Goal: Navigation & Orientation: Find specific page/section

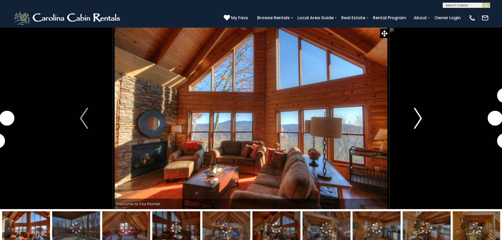
click at [420, 116] on img "Next" at bounding box center [418, 118] width 8 height 21
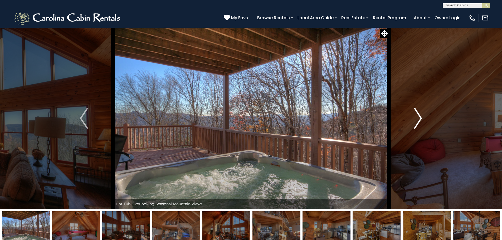
click at [419, 117] on img "Next" at bounding box center [418, 118] width 8 height 21
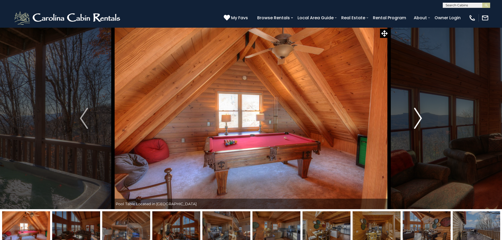
click at [418, 117] on img "Next" at bounding box center [418, 118] width 8 height 21
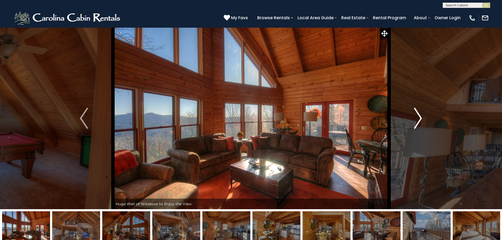
click at [418, 117] on img "Next" at bounding box center [418, 118] width 8 height 21
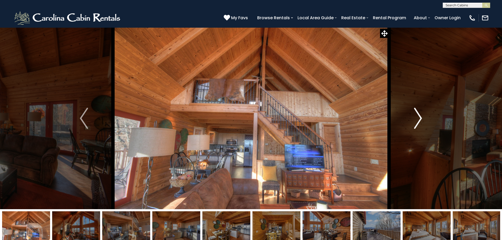
click at [418, 117] on img "Next" at bounding box center [418, 118] width 8 height 21
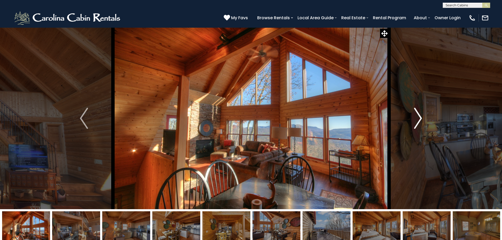
click at [418, 117] on img "Next" at bounding box center [418, 118] width 8 height 21
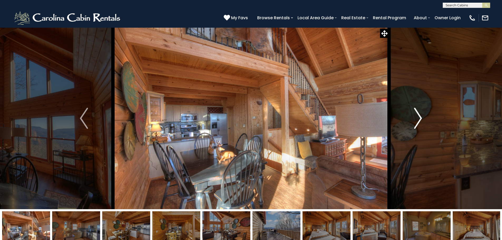
click at [418, 117] on img "Next" at bounding box center [418, 118] width 8 height 21
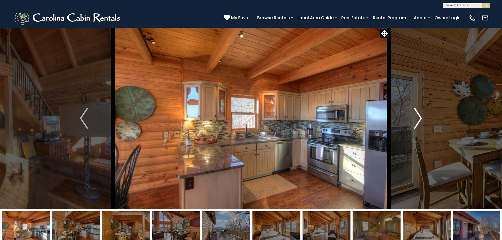
click at [418, 117] on img "Next" at bounding box center [418, 118] width 8 height 21
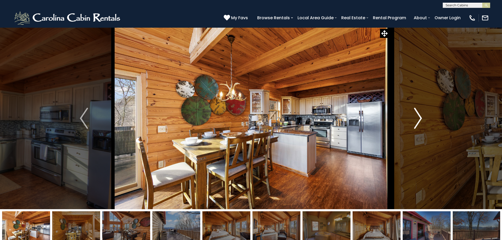
click at [418, 117] on img "Next" at bounding box center [418, 118] width 8 height 21
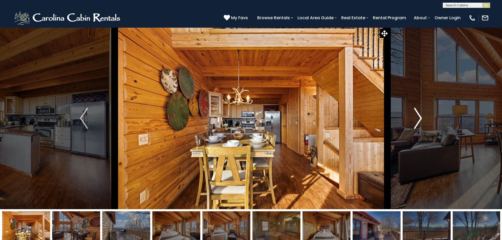
click at [418, 117] on img "Next" at bounding box center [418, 118] width 8 height 21
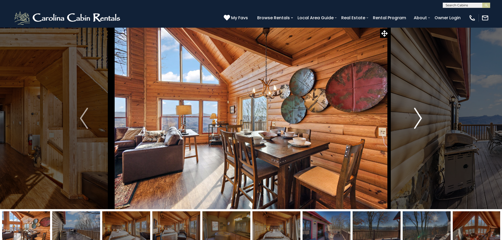
click at [419, 116] on img "Next" at bounding box center [418, 118] width 8 height 21
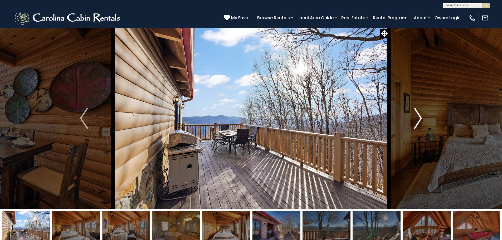
click at [419, 116] on img "Next" at bounding box center [418, 118] width 8 height 21
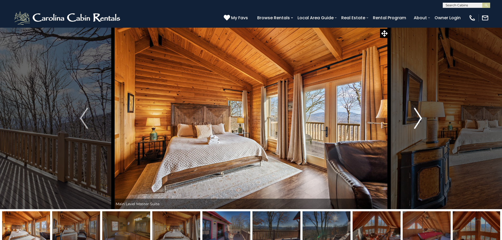
click at [419, 116] on img "Next" at bounding box center [418, 118] width 8 height 21
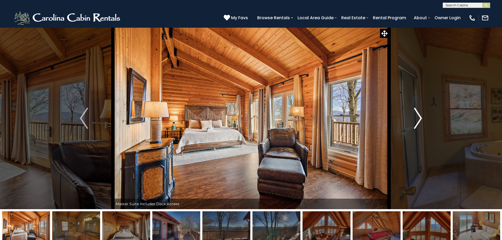
click at [419, 116] on img "Next" at bounding box center [418, 118] width 8 height 21
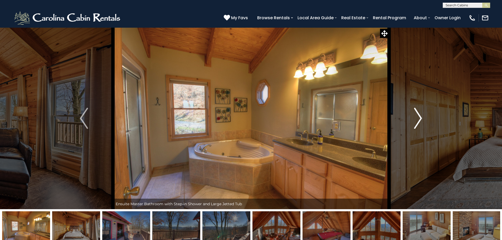
click at [419, 116] on img "Next" at bounding box center [418, 118] width 8 height 21
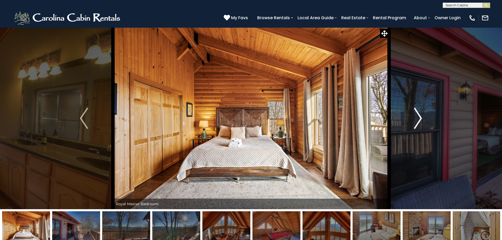
click at [418, 118] on img "Next" at bounding box center [418, 118] width 8 height 21
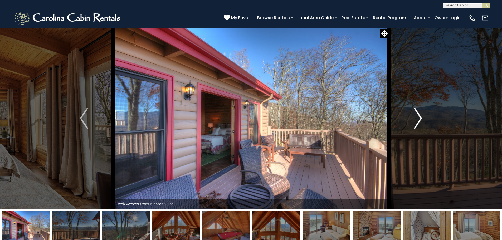
click at [418, 118] on img "Next" at bounding box center [418, 118] width 8 height 21
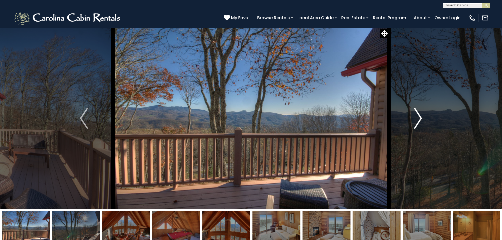
click at [418, 118] on img "Next" at bounding box center [418, 118] width 8 height 21
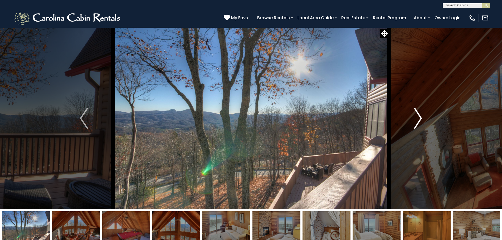
click at [418, 118] on img "Next" at bounding box center [418, 118] width 8 height 21
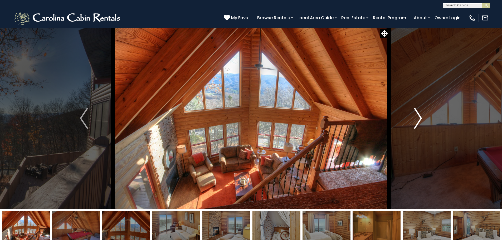
click at [418, 118] on img "Next" at bounding box center [418, 118] width 8 height 21
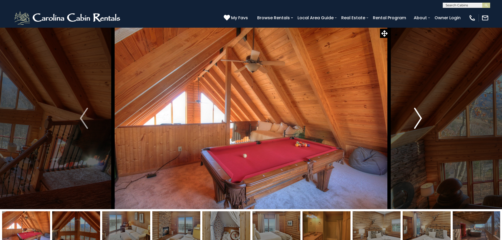
click at [418, 118] on img "Next" at bounding box center [418, 118] width 8 height 21
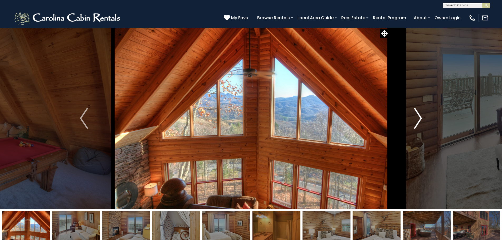
click at [418, 118] on img "Next" at bounding box center [418, 118] width 8 height 21
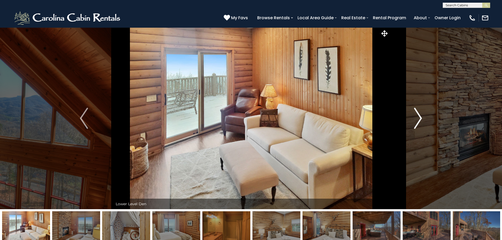
click at [418, 118] on img "Next" at bounding box center [418, 118] width 8 height 21
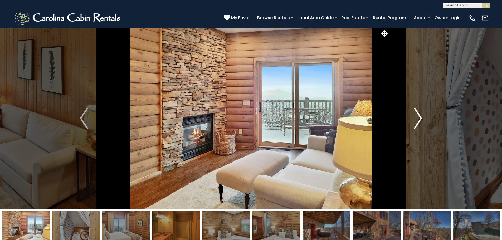
click at [418, 118] on img "Next" at bounding box center [418, 118] width 8 height 21
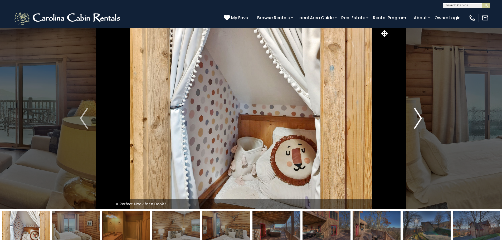
click at [418, 117] on img "Next" at bounding box center [418, 118] width 8 height 21
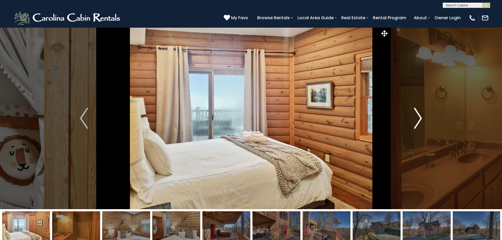
click at [418, 117] on img "Next" at bounding box center [418, 118] width 8 height 21
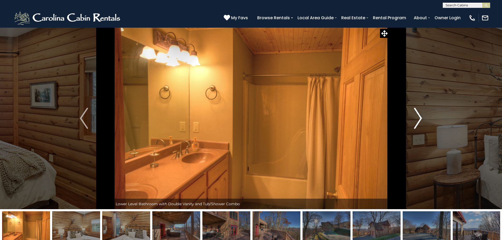
click at [418, 117] on img "Next" at bounding box center [418, 118] width 8 height 21
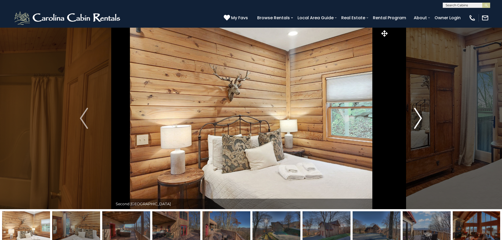
click at [418, 117] on img "Next" at bounding box center [418, 118] width 8 height 21
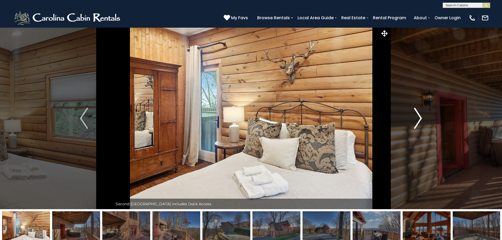
click at [418, 117] on img "Next" at bounding box center [418, 118] width 8 height 21
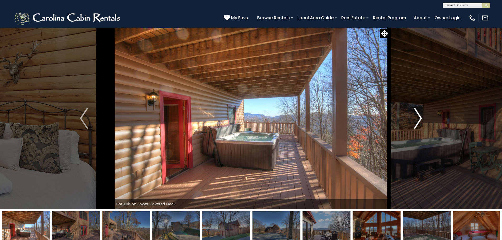
click at [418, 117] on img "Next" at bounding box center [418, 118] width 8 height 21
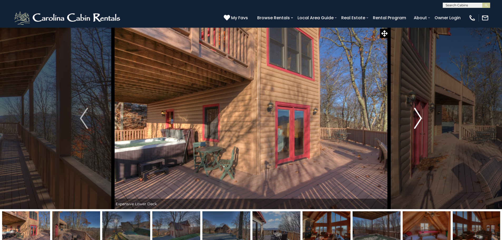
click at [418, 117] on img "Next" at bounding box center [418, 118] width 8 height 21
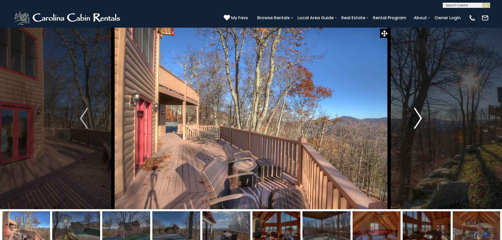
click at [419, 117] on img "Next" at bounding box center [418, 118] width 8 height 21
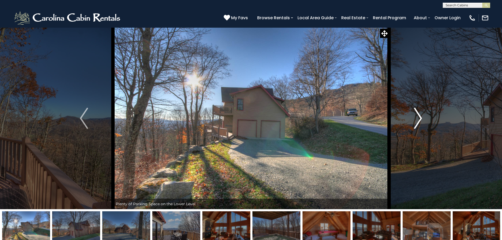
click at [419, 117] on img "Next" at bounding box center [418, 118] width 8 height 21
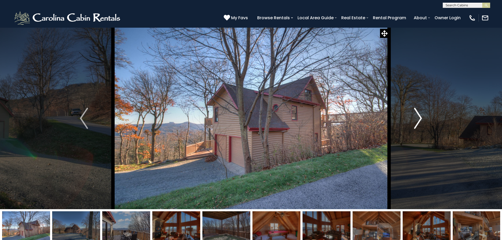
click at [419, 117] on img "Next" at bounding box center [418, 118] width 8 height 21
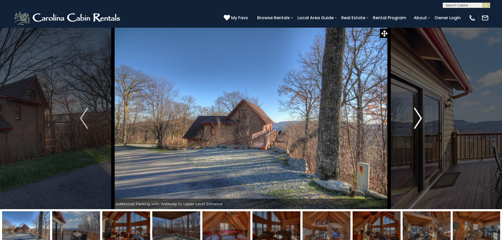
click at [419, 117] on img "Next" at bounding box center [418, 118] width 8 height 21
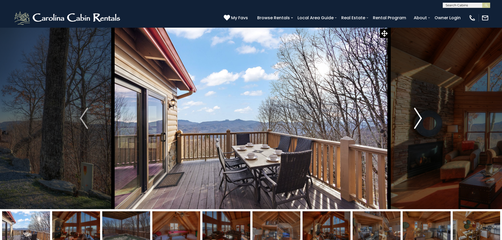
click at [419, 117] on img "Next" at bounding box center [418, 118] width 8 height 21
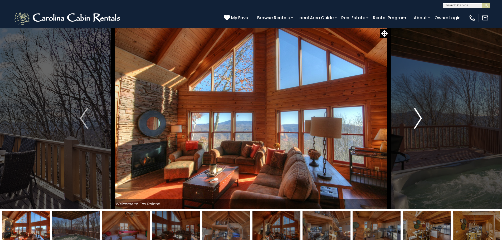
click at [419, 117] on img "Next" at bounding box center [418, 118] width 8 height 21
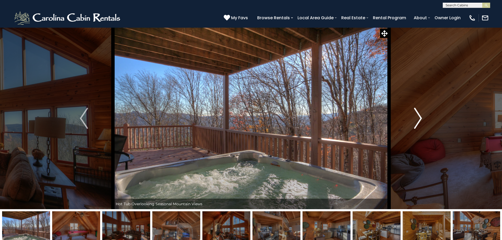
click at [419, 117] on img "Next" at bounding box center [418, 118] width 8 height 21
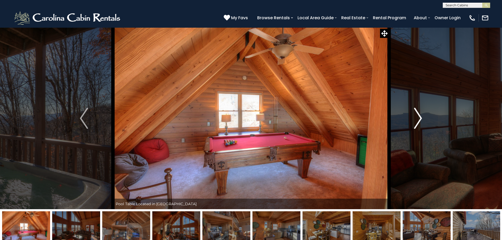
click at [419, 117] on img "Next" at bounding box center [418, 118] width 8 height 21
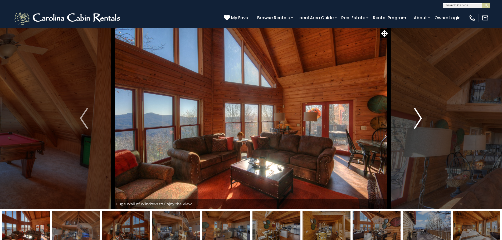
click at [419, 117] on img "Next" at bounding box center [418, 118] width 8 height 21
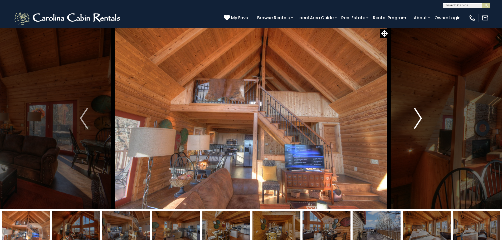
click at [419, 117] on img "Next" at bounding box center [418, 118] width 8 height 21
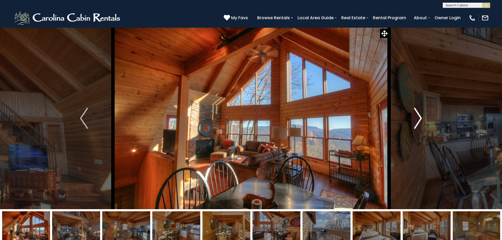
click at [419, 117] on img "Next" at bounding box center [418, 118] width 8 height 21
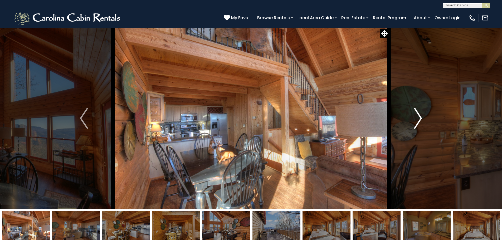
click at [419, 117] on img "Next" at bounding box center [418, 118] width 8 height 21
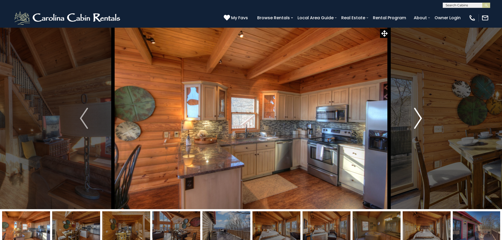
click at [419, 117] on img "Next" at bounding box center [418, 118] width 8 height 21
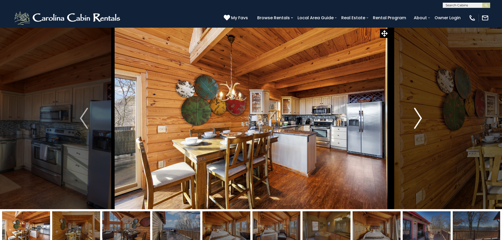
click at [419, 117] on img "Next" at bounding box center [418, 118] width 8 height 21
